Goal: Task Accomplishment & Management: Manage account settings

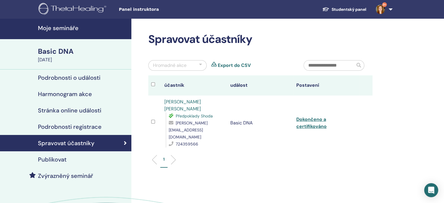
click at [57, 24] on h4 "Moje semináře" at bounding box center [83, 27] width 90 height 7
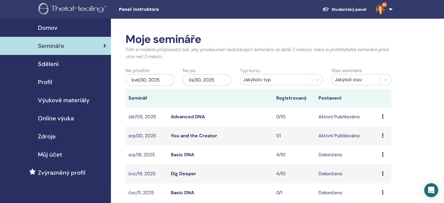
click at [382, 135] on icon at bounding box center [382, 135] width 2 height 5
click at [383, 148] on li "Upravit" at bounding box center [376, 148] width 29 height 9
click at [177, 136] on link "You and the Creator" at bounding box center [194, 135] width 46 height 6
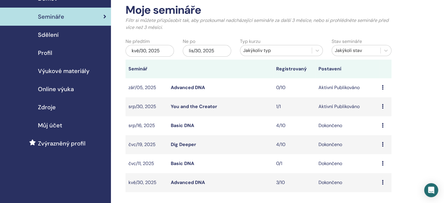
click at [382, 106] on icon at bounding box center [382, 106] width 2 height 5
click at [380, 119] on link "Upravit" at bounding box center [374, 120] width 15 height 6
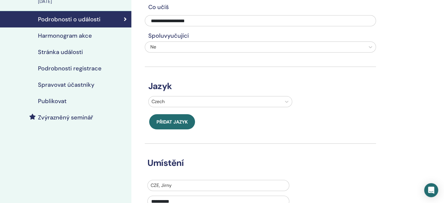
scroll to position [29, 0]
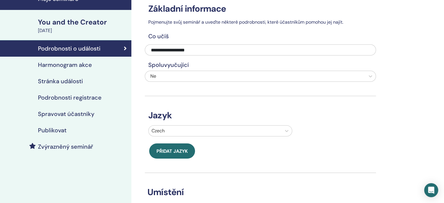
click at [84, 65] on h4 "Harmonogram akce" at bounding box center [65, 64] width 54 height 7
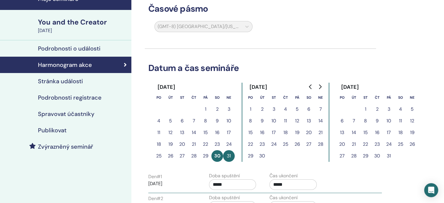
click at [82, 80] on h4 "Stránka události" at bounding box center [60, 81] width 45 height 7
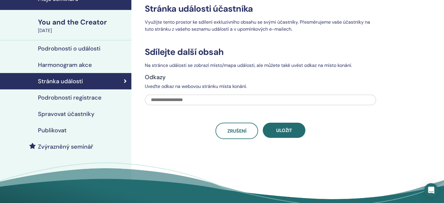
click at [82, 95] on h4 "Podrobnosti registrace" at bounding box center [70, 97] width 64 height 7
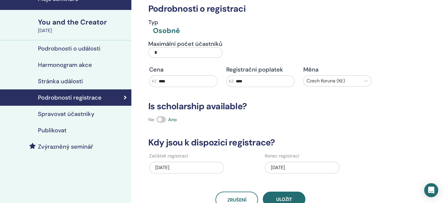
click at [176, 49] on input "*" at bounding box center [185, 52] width 74 height 10
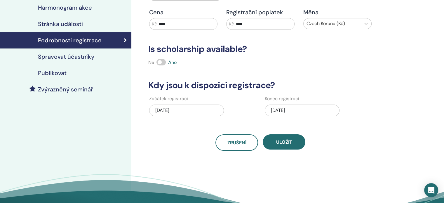
scroll to position [87, 0]
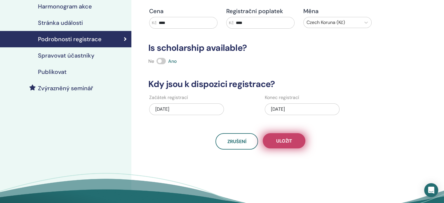
type input "**"
click at [287, 138] on span "Uložit" at bounding box center [284, 141] width 16 height 6
click at [295, 144] on button "Uložit" at bounding box center [283, 140] width 43 height 15
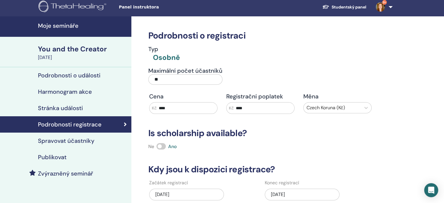
scroll to position [0, 0]
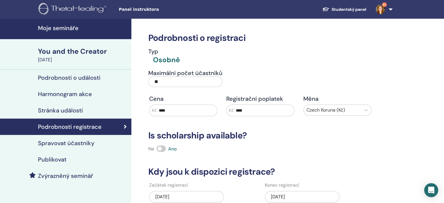
click at [86, 145] on h4 "Spravovat účastníky" at bounding box center [66, 142] width 56 height 7
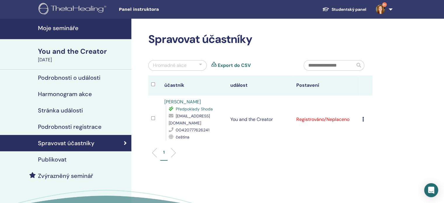
click at [80, 160] on div "Publikovat" at bounding box center [66, 159] width 122 height 7
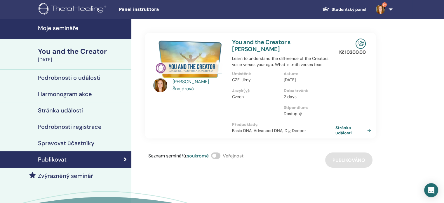
click at [60, 29] on h4 "Moje semináře" at bounding box center [83, 27] width 90 height 7
